Goal: Check status: Check status

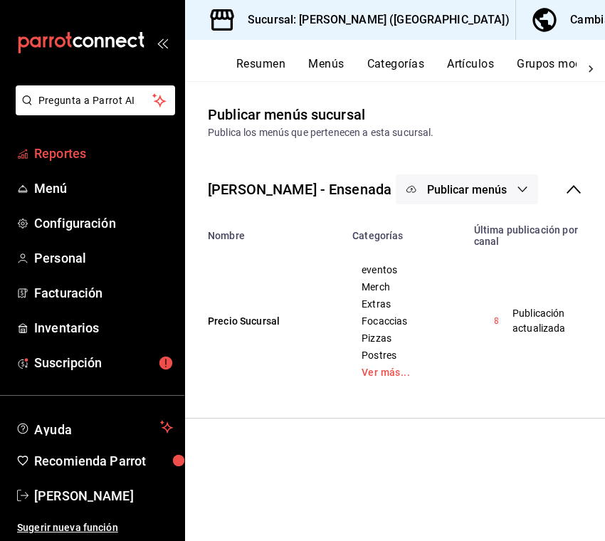
click at [59, 156] on span "Reportes" at bounding box center [103, 153] width 139 height 19
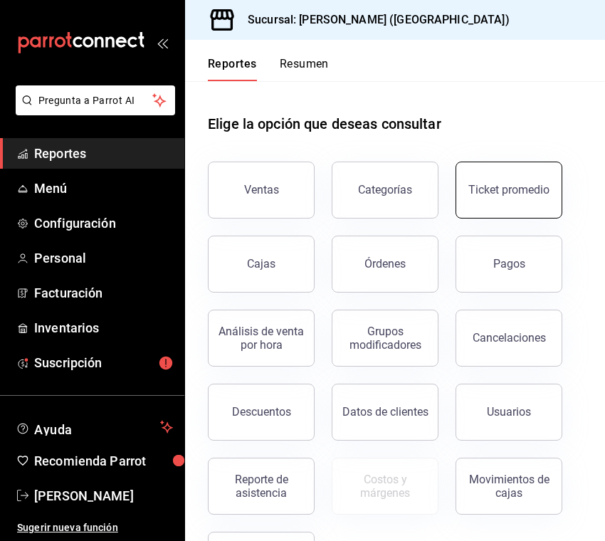
click at [507, 193] on div "Ticket promedio" at bounding box center [509, 190] width 81 height 14
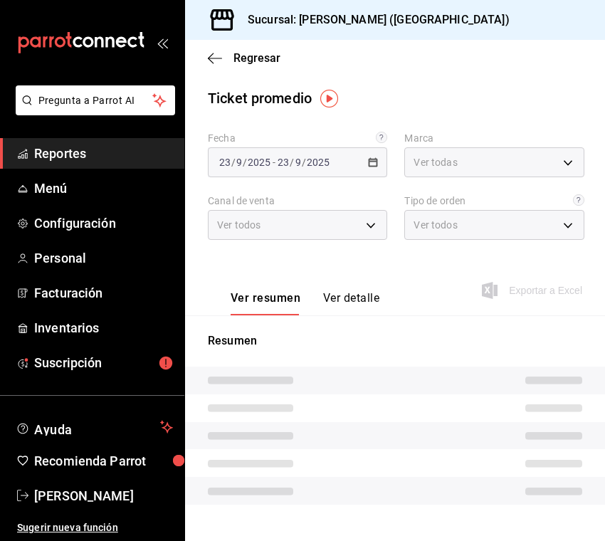
type input "5681dd46-dac4-46e6-8878-1335971c530d"
type input "PARROT,UBER_EATS,RAPPI,DIDI_FOOD,ONLINE"
type input "e8aed384-593f-4d51-81a9-f65915c26ee9,b73e42f2-ea06-4a33-88a1-2d0389549af5,6eb3e…"
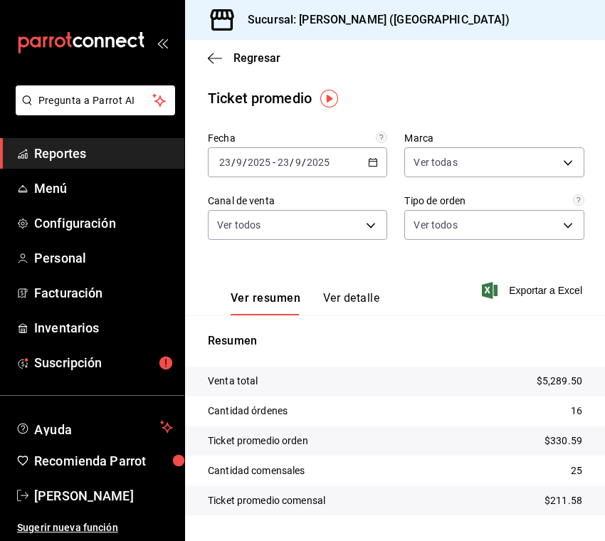
click at [377, 163] on icon "button" at bounding box center [373, 162] width 10 height 10
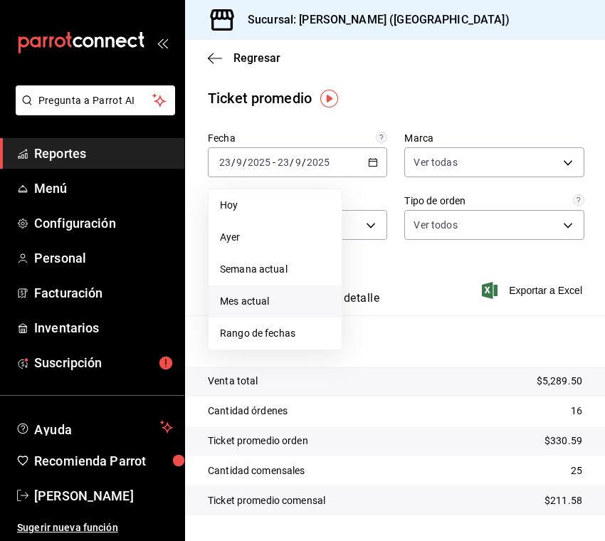
click at [288, 300] on span "Mes actual" at bounding box center [275, 301] width 110 height 15
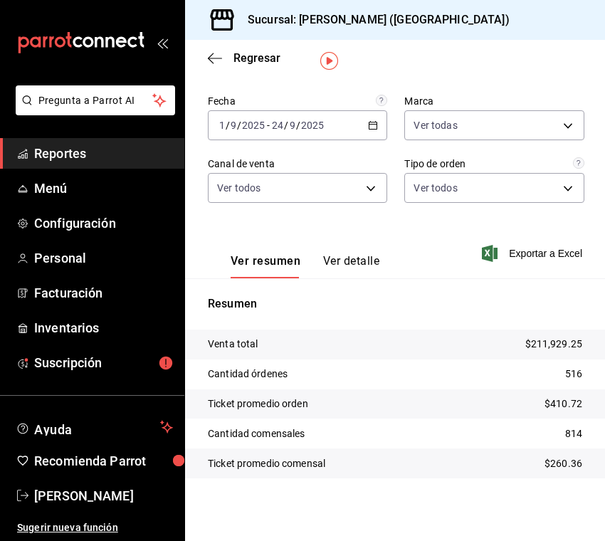
scroll to position [37, 0]
click at [377, 128] on \(Stroke\) "button" at bounding box center [373, 126] width 9 height 8
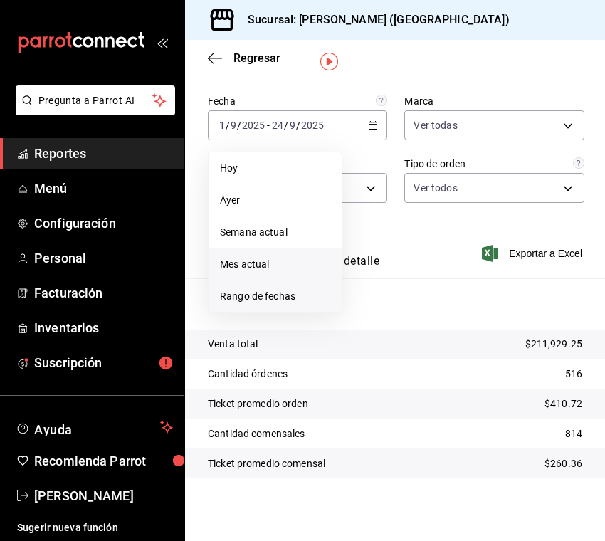
click at [300, 296] on span "Rango de fechas" at bounding box center [275, 296] width 110 height 15
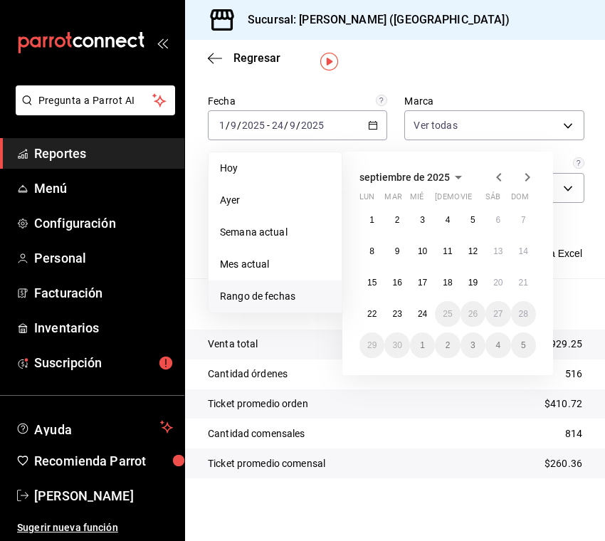
click at [501, 177] on icon "button" at bounding box center [499, 177] width 17 height 17
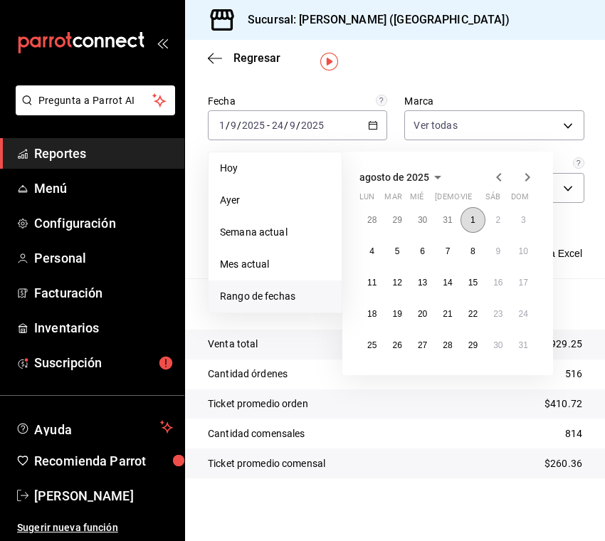
click at [471, 224] on abbr "1" at bounding box center [473, 220] width 5 height 10
click at [532, 345] on button "31" at bounding box center [523, 346] width 25 height 26
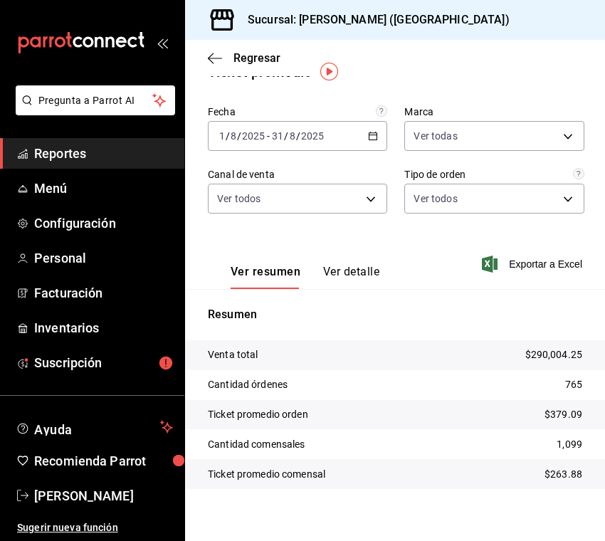
scroll to position [33, 0]
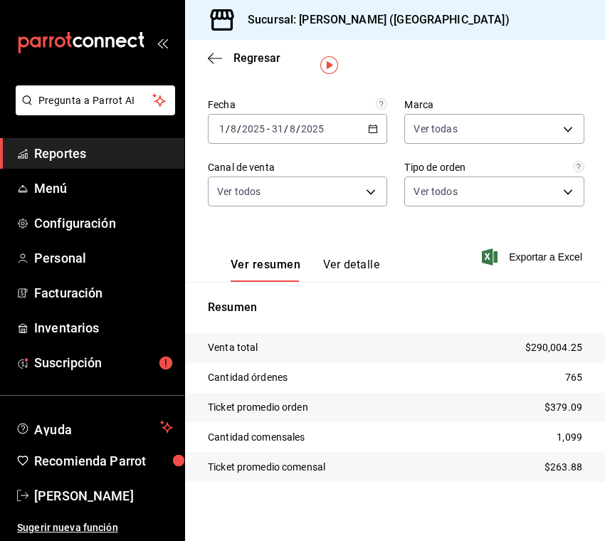
click at [380, 132] on div "[DATE] [DATE] - [DATE] [DATE]" at bounding box center [297, 129] width 179 height 30
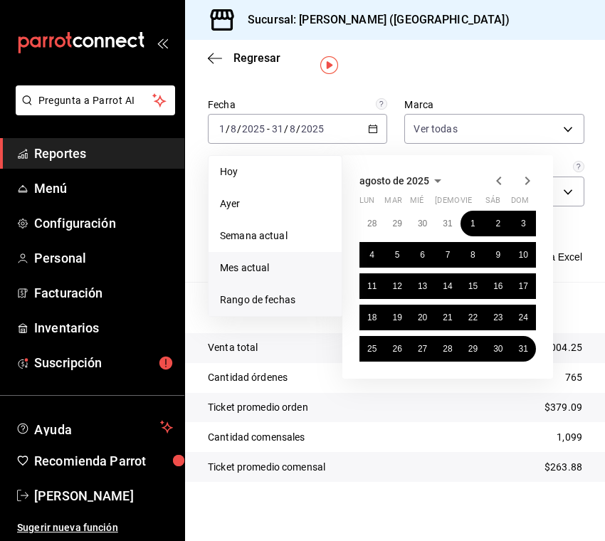
click at [273, 262] on span "Mes actual" at bounding box center [275, 268] width 110 height 15
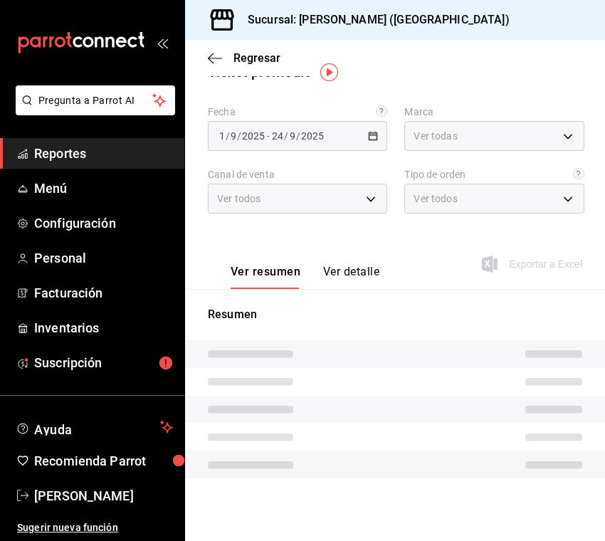
scroll to position [26, 0]
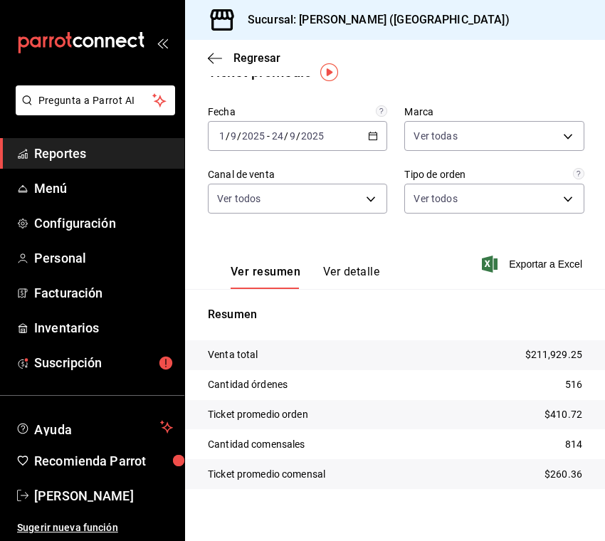
click at [352, 272] on button "Ver detalle" at bounding box center [351, 277] width 56 height 24
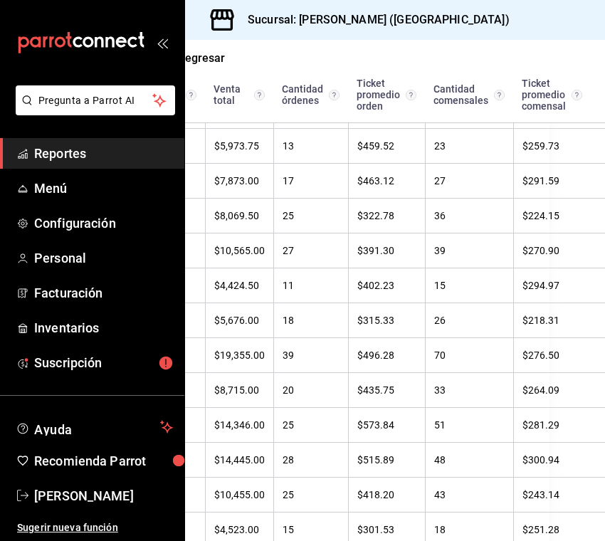
scroll to position [338, 60]
